Goal: Task Accomplishment & Management: Use online tool/utility

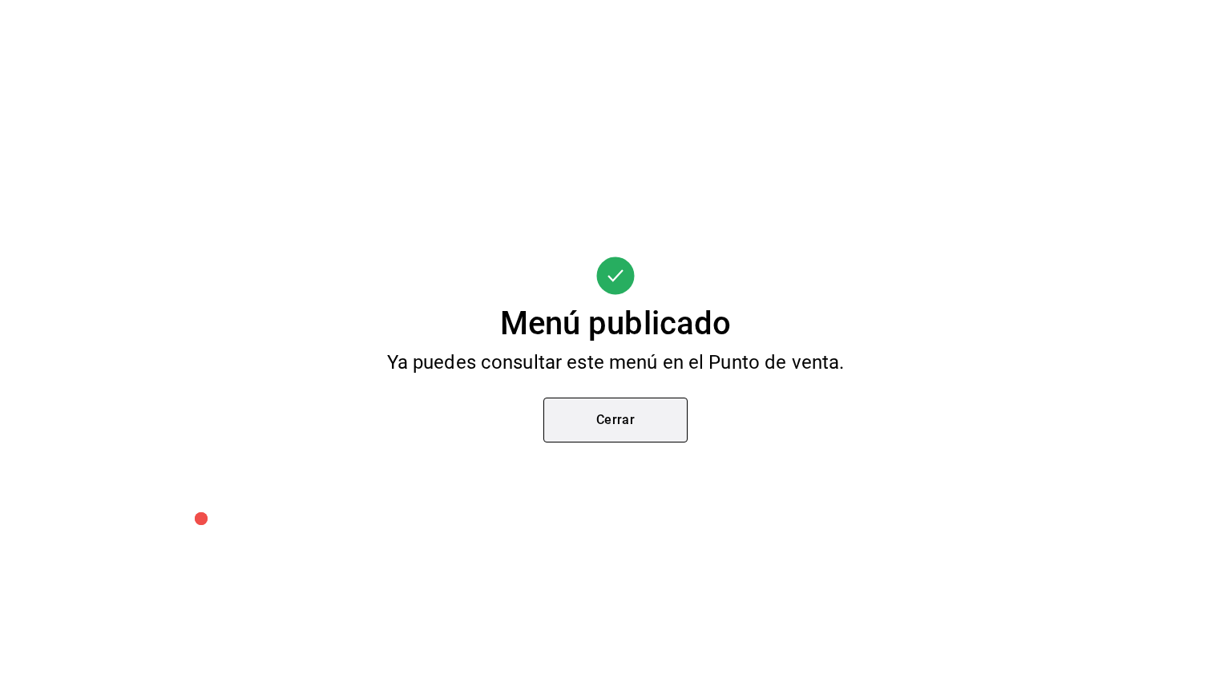
click at [547, 422] on button "Cerrar" at bounding box center [616, 420] width 144 height 45
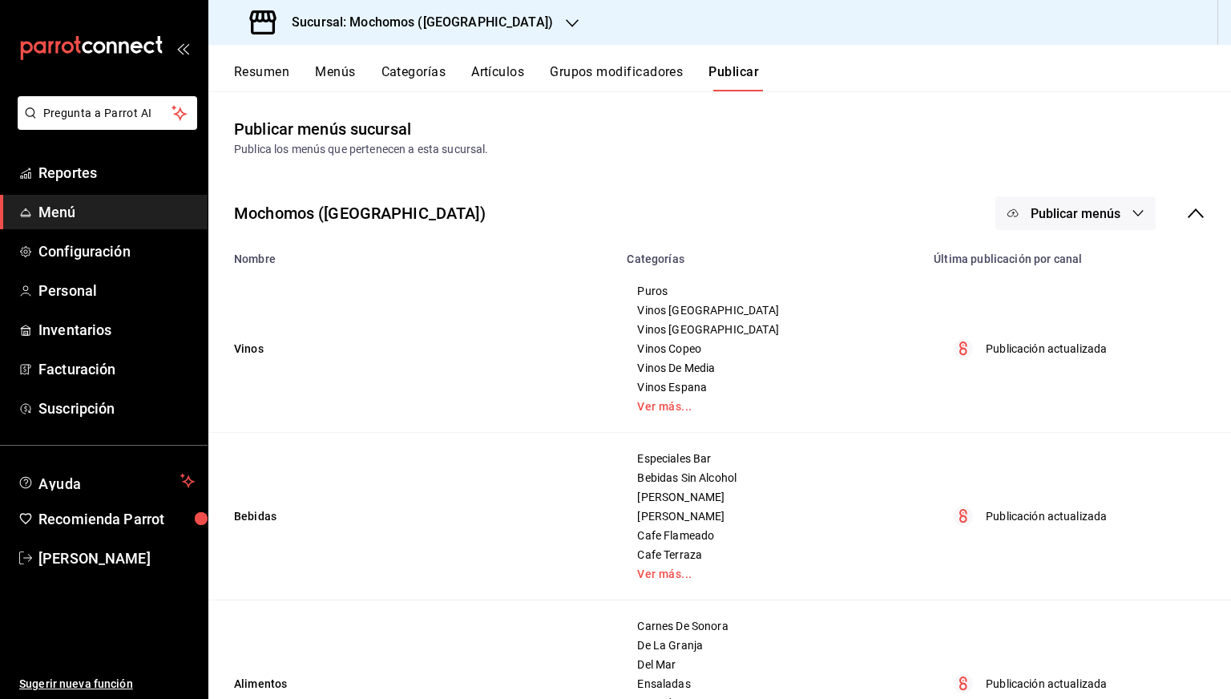
click at [370, 39] on div "Sucursal: Mochomos ([GEOGRAPHIC_DATA])" at bounding box center [403, 22] width 364 height 45
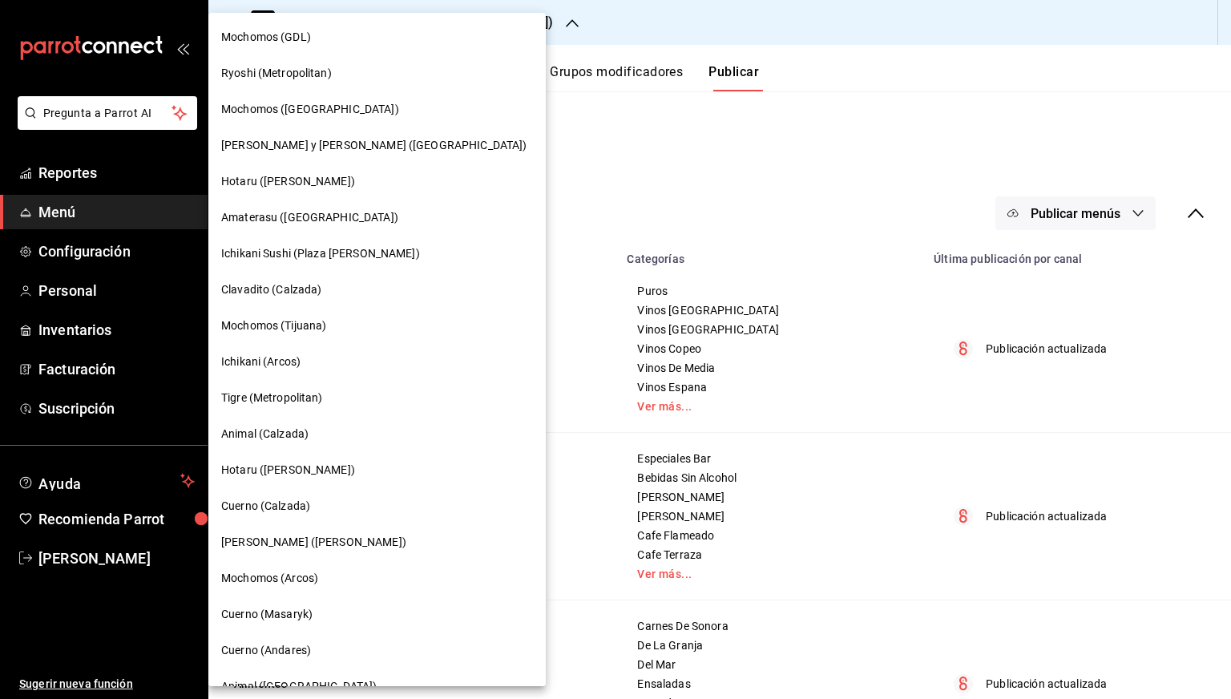
click at [285, 143] on span "[PERSON_NAME] y [PERSON_NAME] ([GEOGRAPHIC_DATA])" at bounding box center [373, 145] width 305 height 17
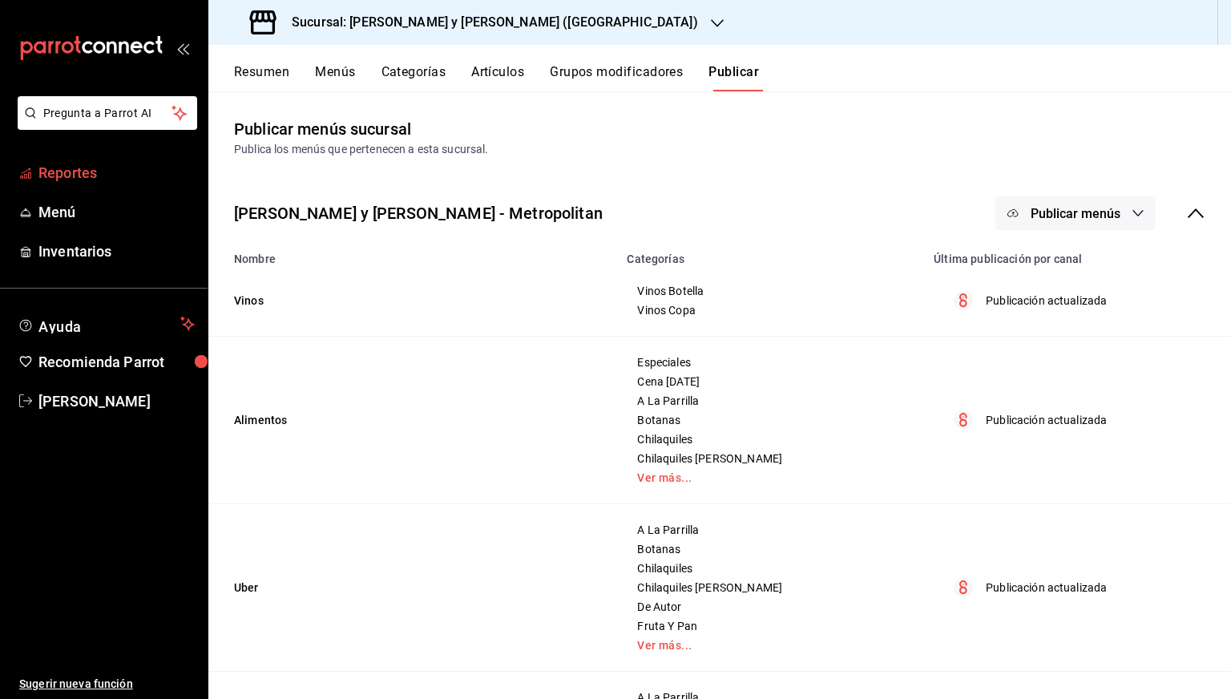
click at [76, 177] on span "Reportes" at bounding box center [116, 173] width 156 height 22
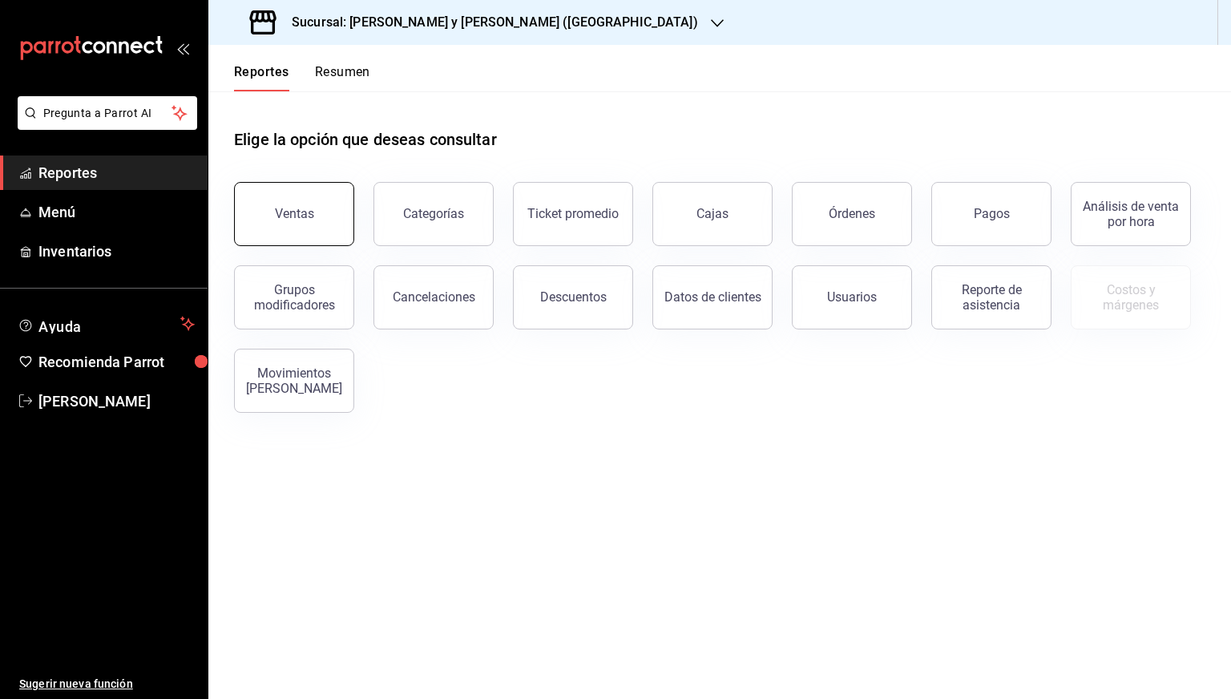
click at [266, 228] on button "Ventas" at bounding box center [294, 214] width 120 height 64
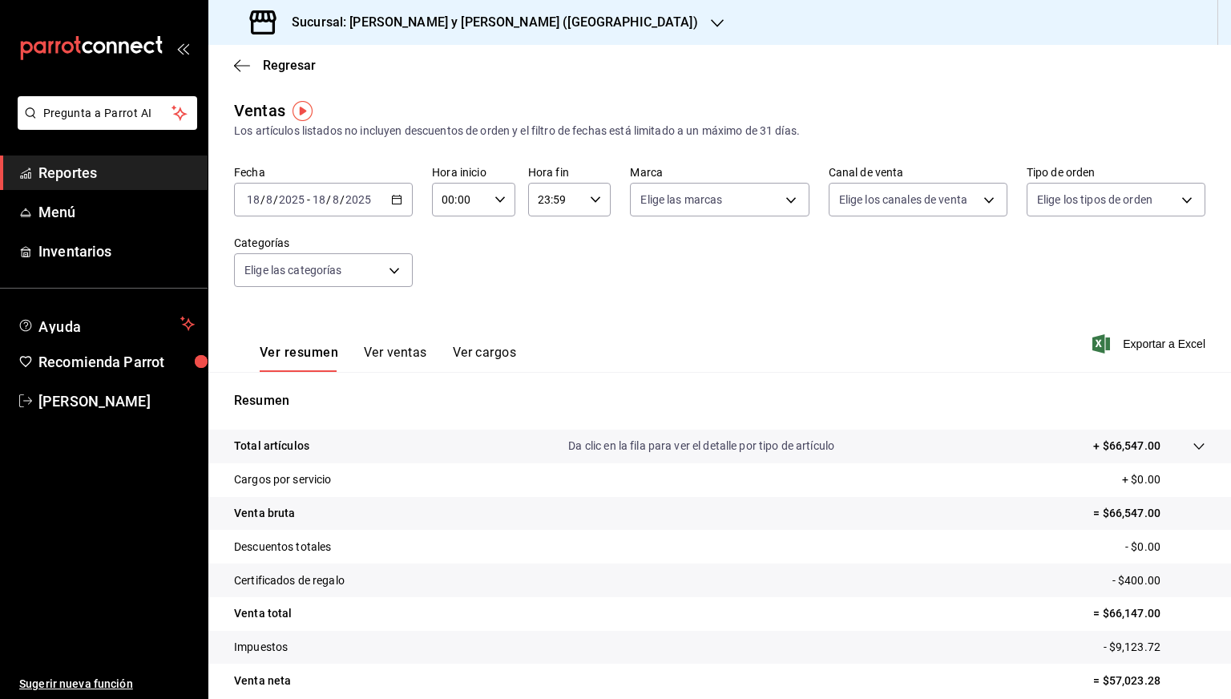
click at [392, 206] on div "[DATE] [DATE] - [DATE] [DATE]" at bounding box center [323, 200] width 179 height 34
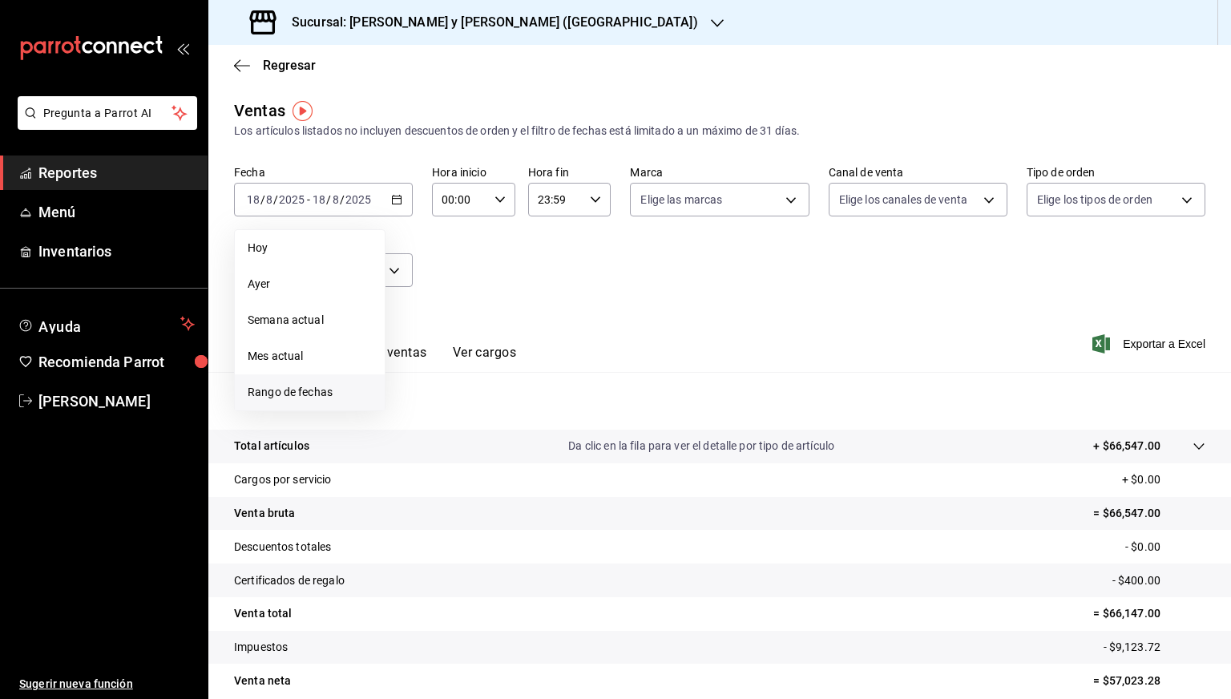
click at [278, 399] on span "Rango de fechas" at bounding box center [310, 392] width 124 height 17
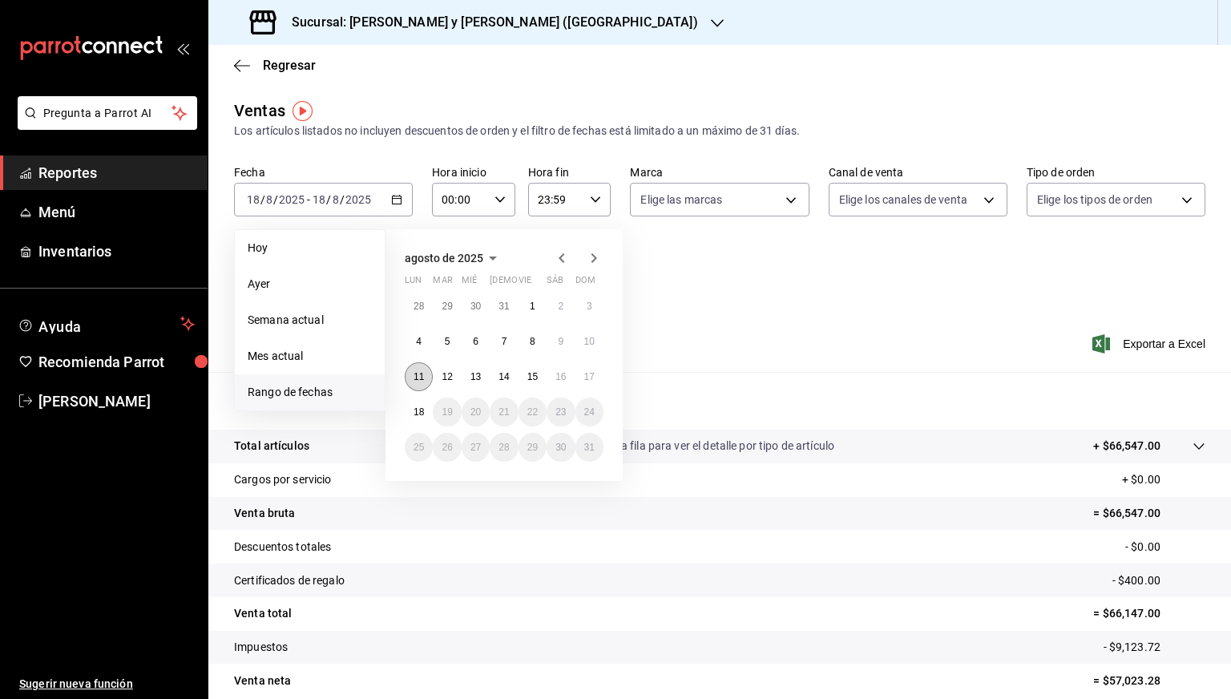
click at [411, 374] on button "11" at bounding box center [419, 376] width 28 height 29
click at [417, 404] on button "18" at bounding box center [419, 412] width 28 height 29
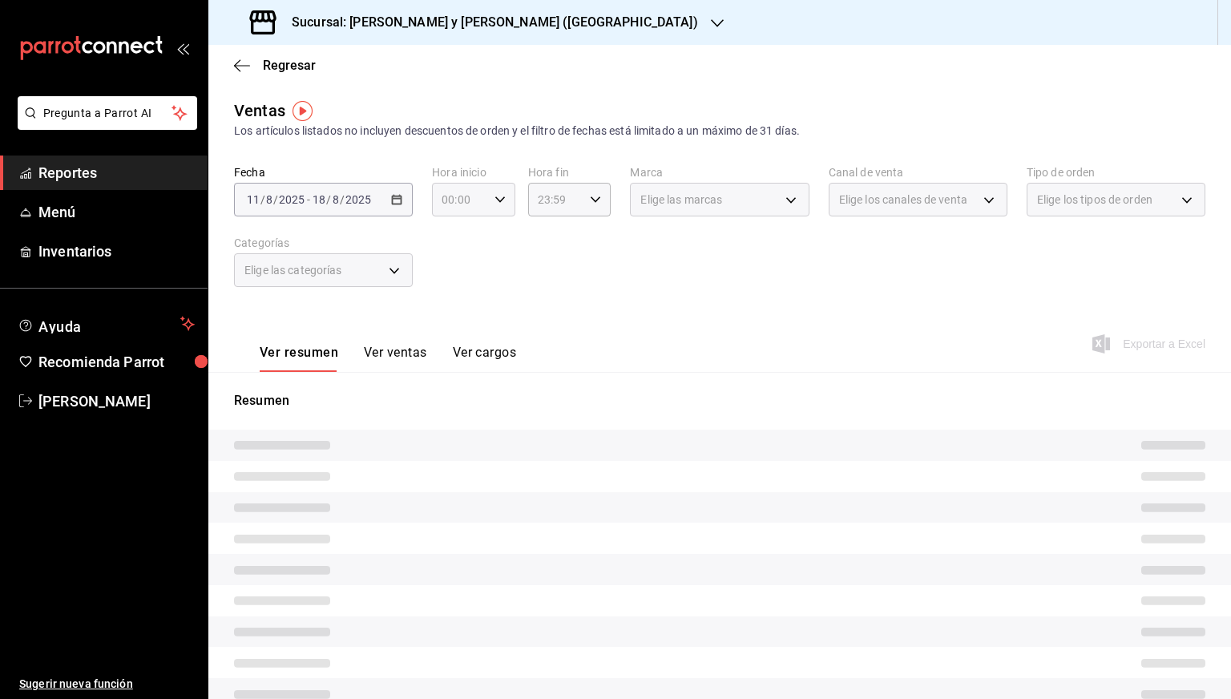
click at [495, 203] on icon "button" at bounding box center [500, 199] width 11 height 11
click at [451, 315] on span "05" at bounding box center [450, 308] width 15 height 13
type input "05:00"
click at [589, 193] on div at bounding box center [615, 349] width 1231 height 699
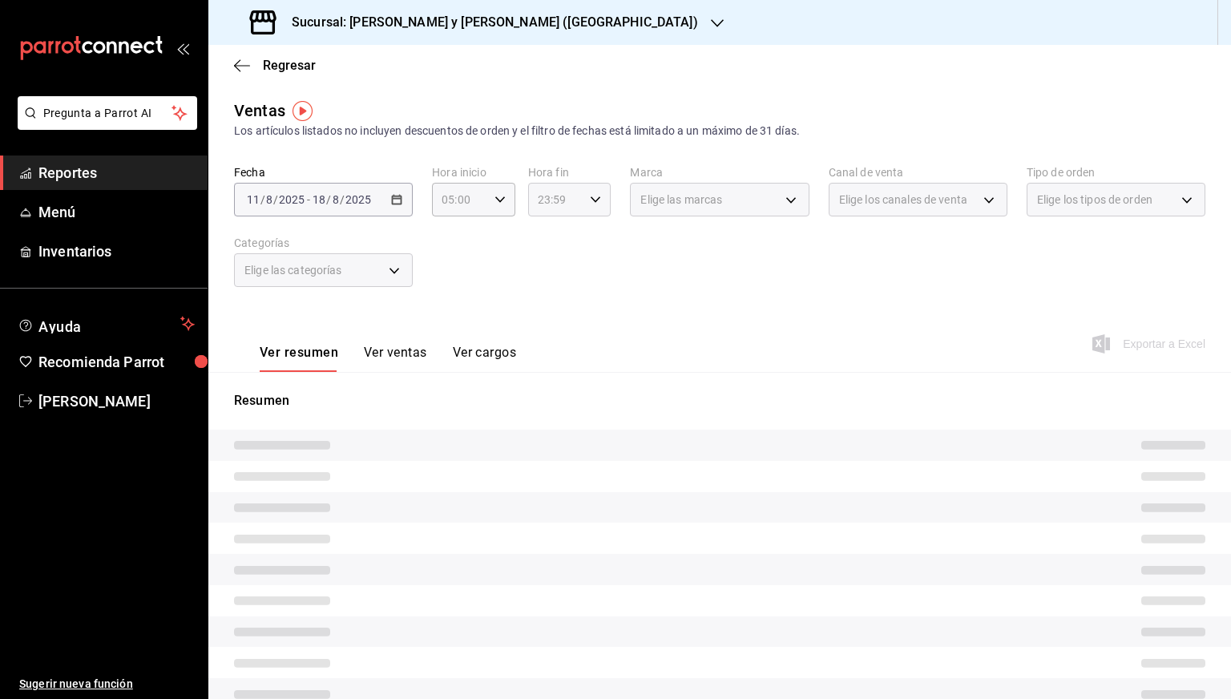
click at [590, 194] on icon "button" at bounding box center [595, 199] width 11 height 11
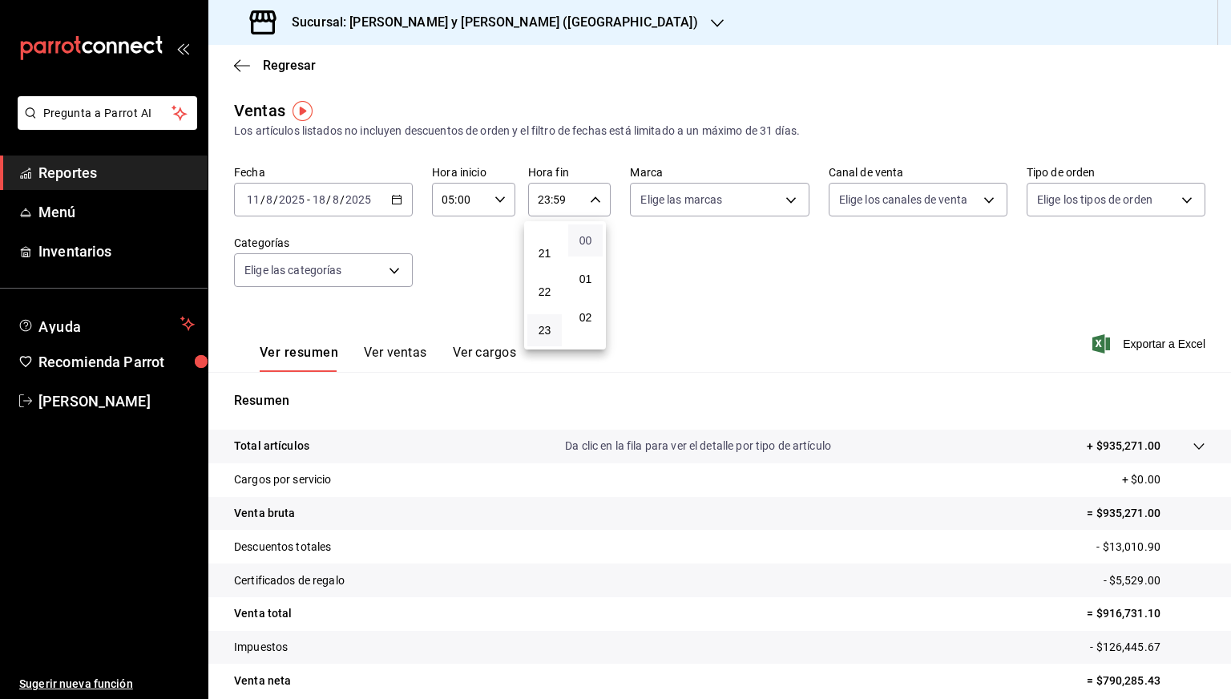
click at [584, 246] on span "00" at bounding box center [585, 240] width 15 height 13
drag, startPoint x: 542, startPoint y: 274, endPoint x: 525, endPoint y: 282, distance: 18.6
click at [525, 282] on div "05" at bounding box center [544, 280] width 41 height 38
click at [532, 283] on button "05" at bounding box center [544, 280] width 34 height 32
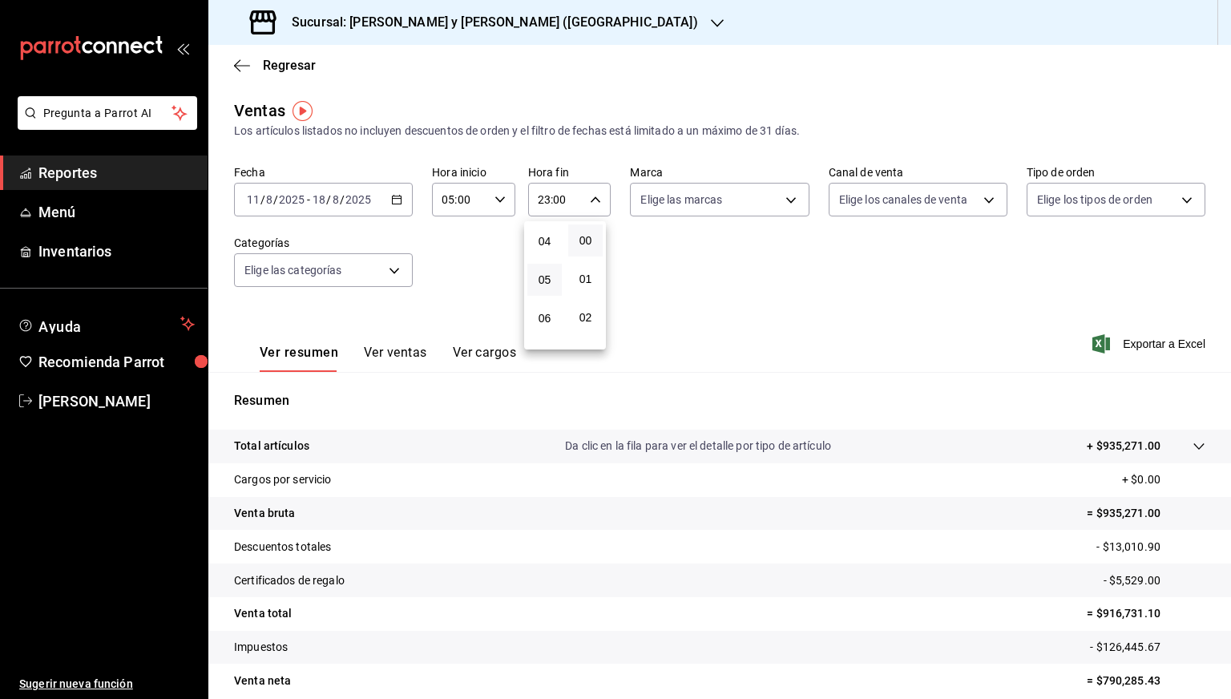
type input "05:00"
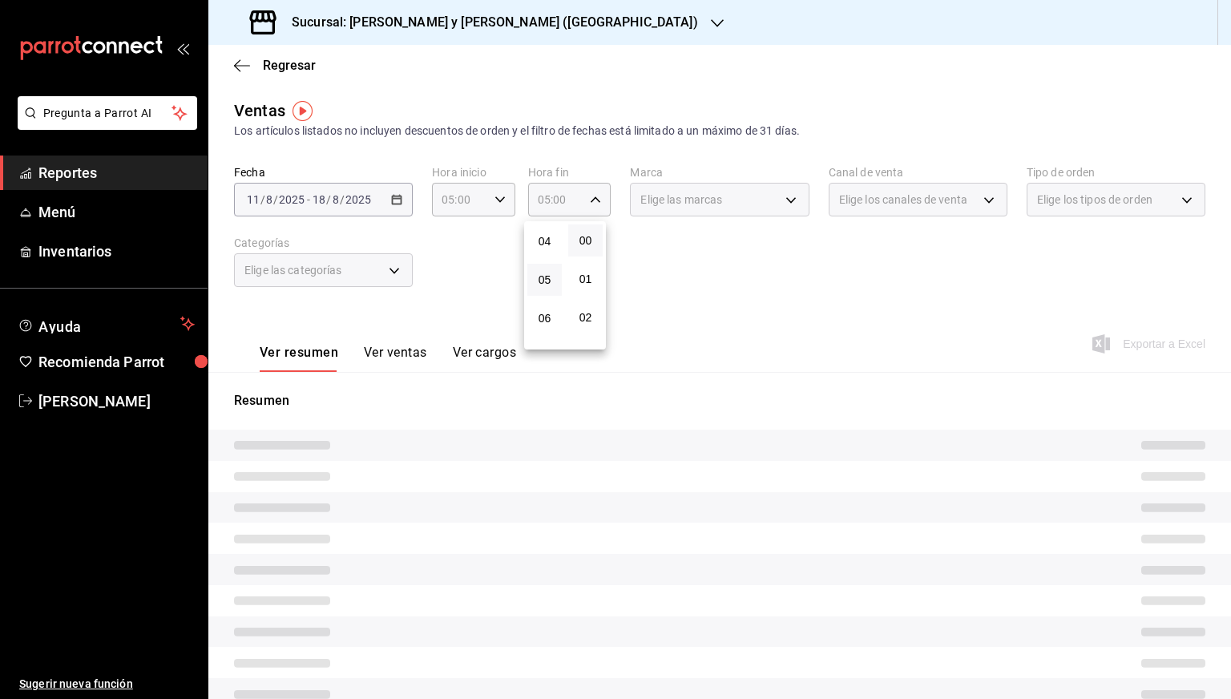
click at [699, 270] on div at bounding box center [615, 349] width 1231 height 699
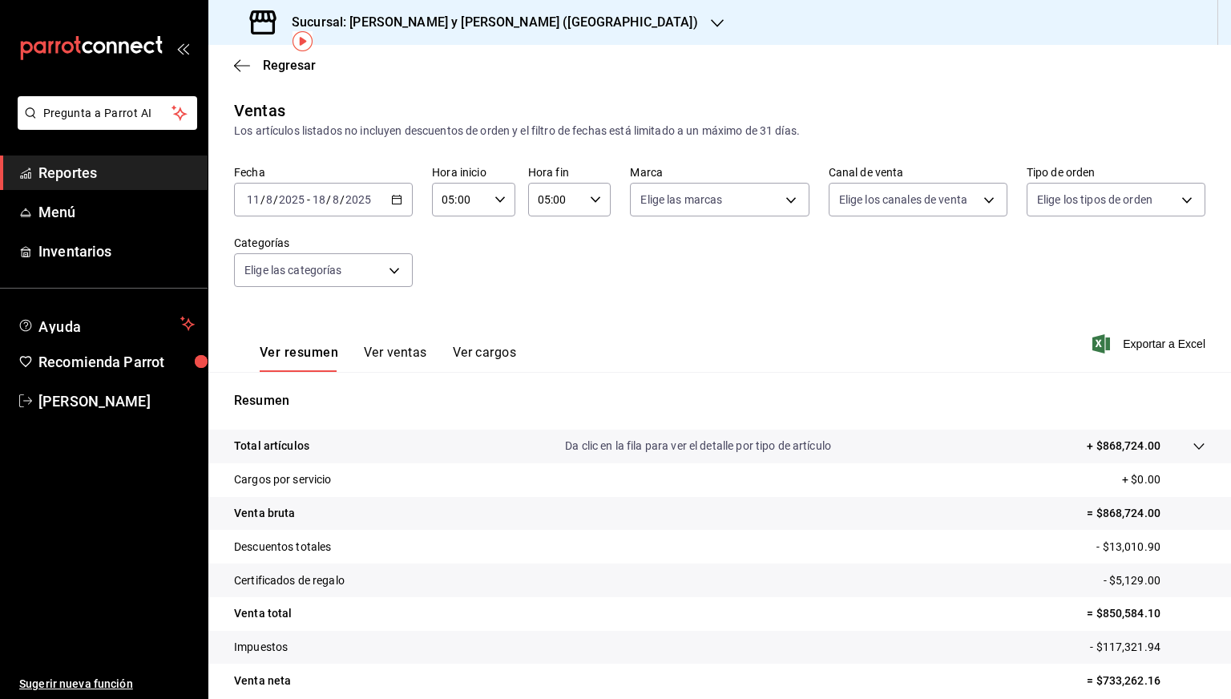
scroll to position [69, 0]
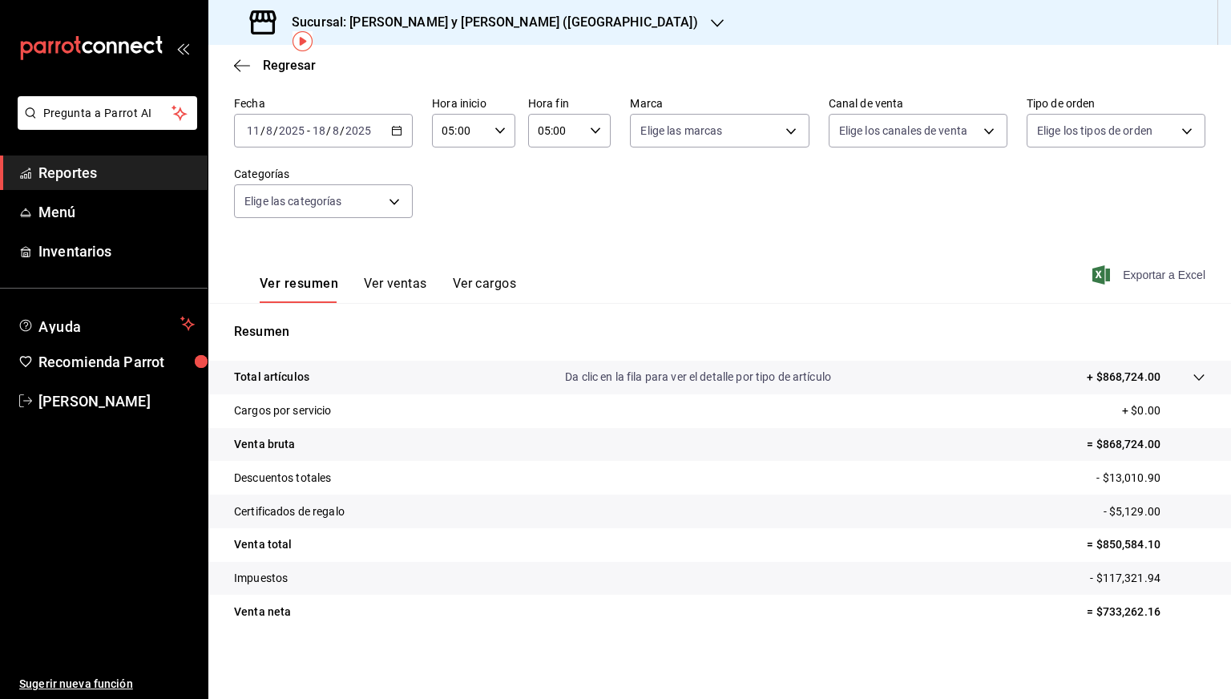
click at [1132, 272] on span "Exportar a Excel" at bounding box center [1151, 274] width 110 height 19
